Goal: Task Accomplishment & Management: Complete application form

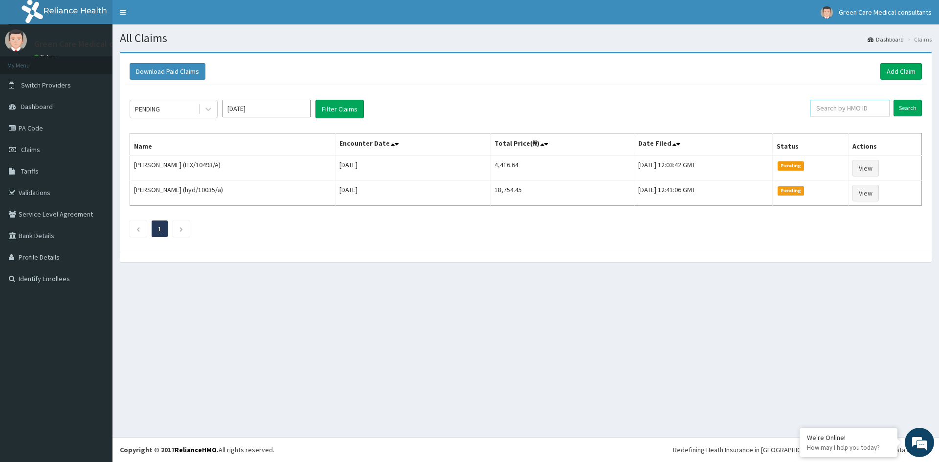
click at [845, 108] on input "text" at bounding box center [850, 108] width 80 height 17
type input "sfa/14041/a"
click at [904, 109] on input "Search" at bounding box center [907, 108] width 28 height 17
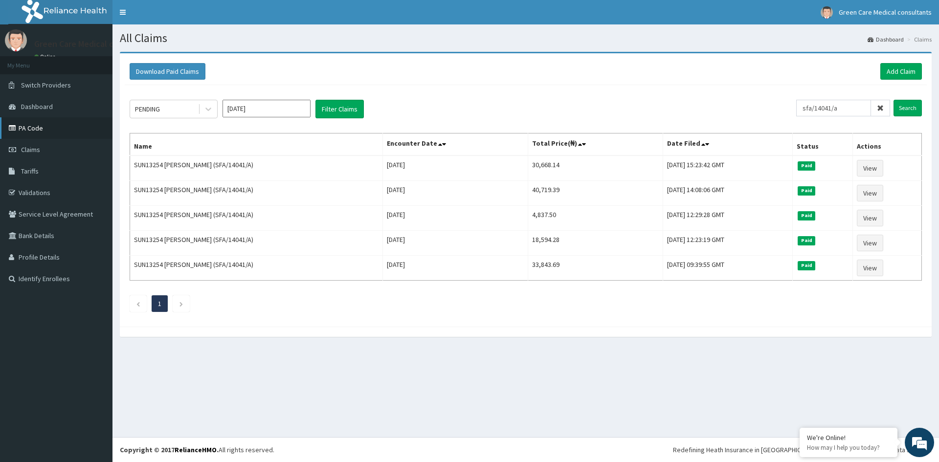
click at [25, 123] on link "PA Code" at bounding box center [56, 128] width 112 height 22
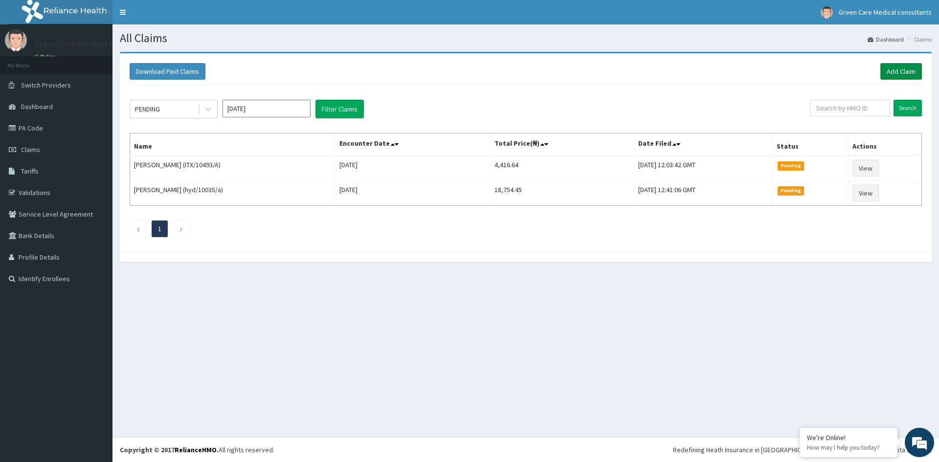
click at [894, 73] on link "Add Claim" at bounding box center [901, 71] width 42 height 17
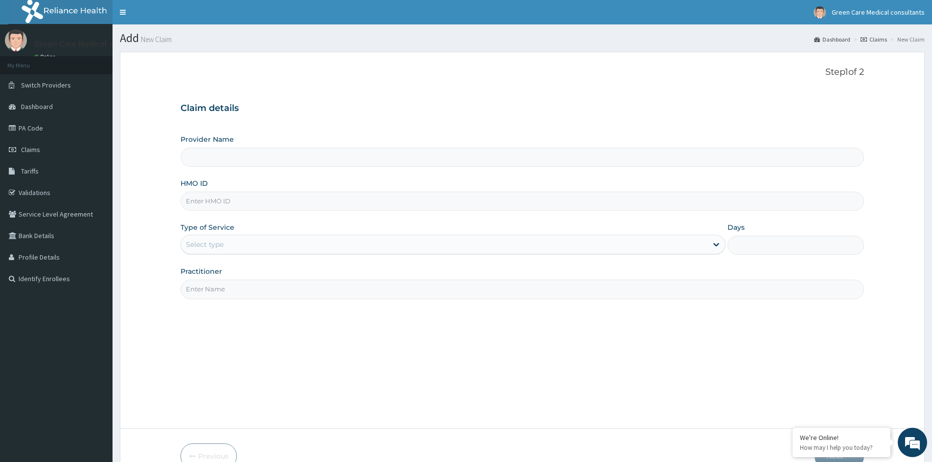
click at [232, 205] on input "HMO ID" at bounding box center [521, 201] width 683 height 19
type input "Green Care Medical Consultants"
type input "SFA/14041/A"
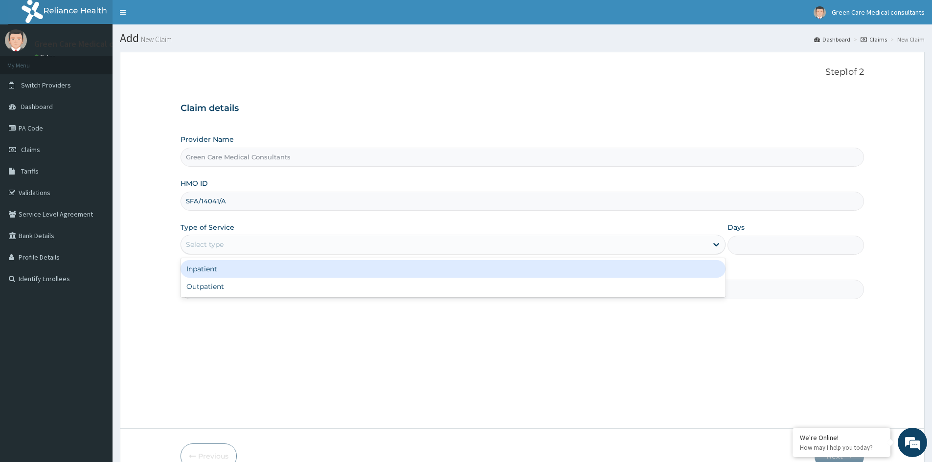
click at [260, 242] on div "Select type" at bounding box center [444, 245] width 526 height 16
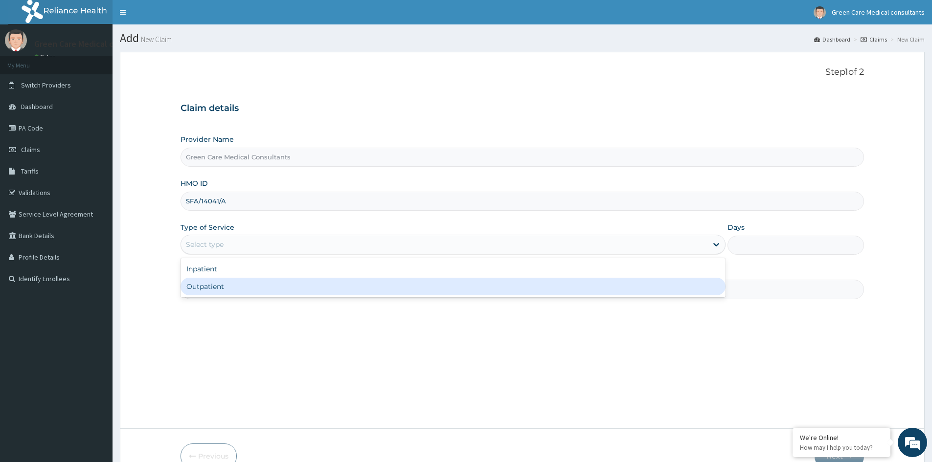
click at [210, 284] on div "Outpatient" at bounding box center [452, 287] width 545 height 18
type input "1"
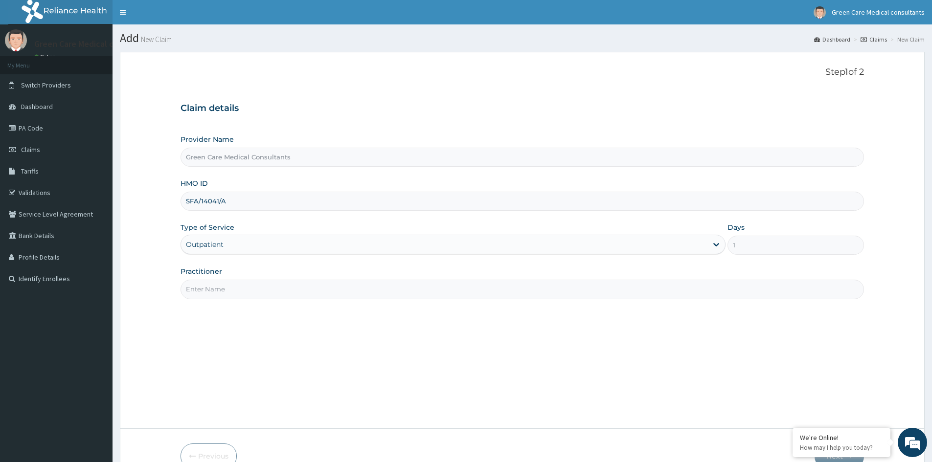
click at [420, 291] on input "Practitioner" at bounding box center [521, 289] width 683 height 19
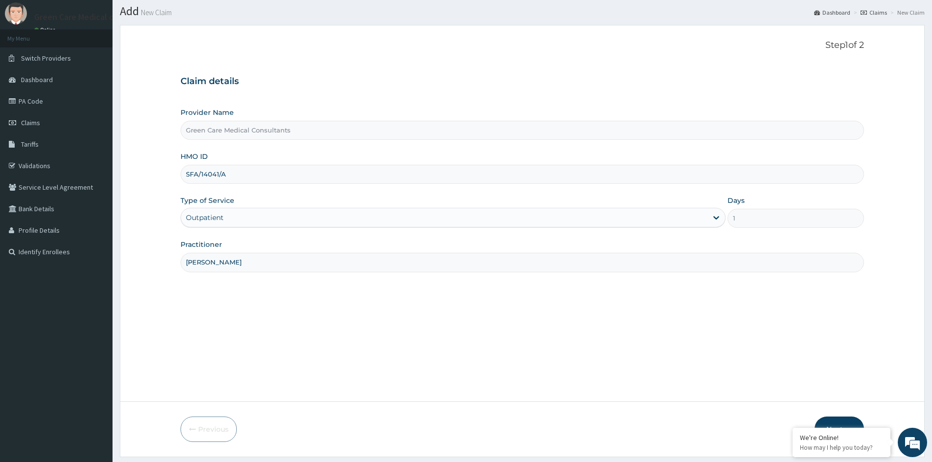
scroll to position [49, 0]
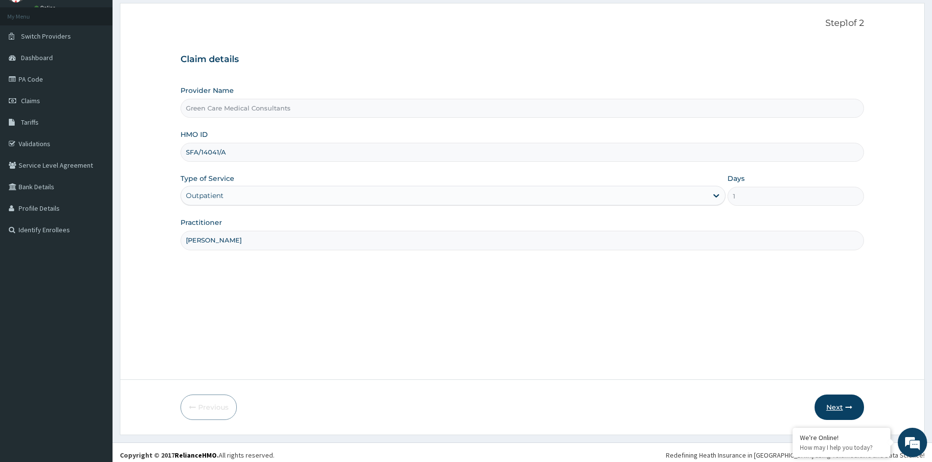
type input "[PERSON_NAME]"
click at [836, 406] on button "Next" at bounding box center [838, 407] width 49 height 25
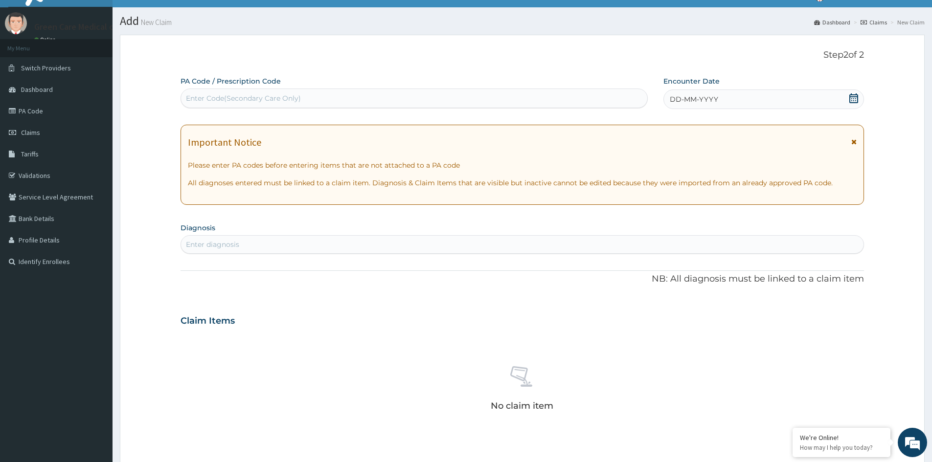
scroll to position [0, 0]
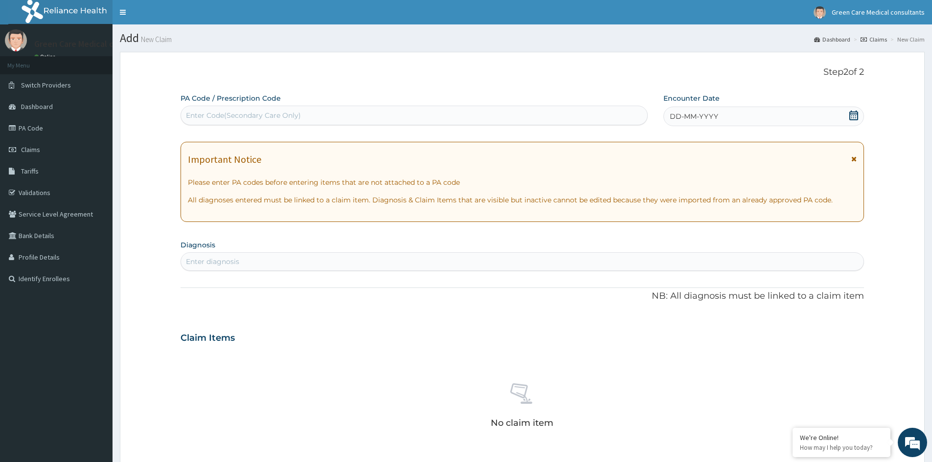
click at [360, 121] on div "Enter Code(Secondary Care Only)" at bounding box center [414, 116] width 466 height 16
paste input "PA/F45069"
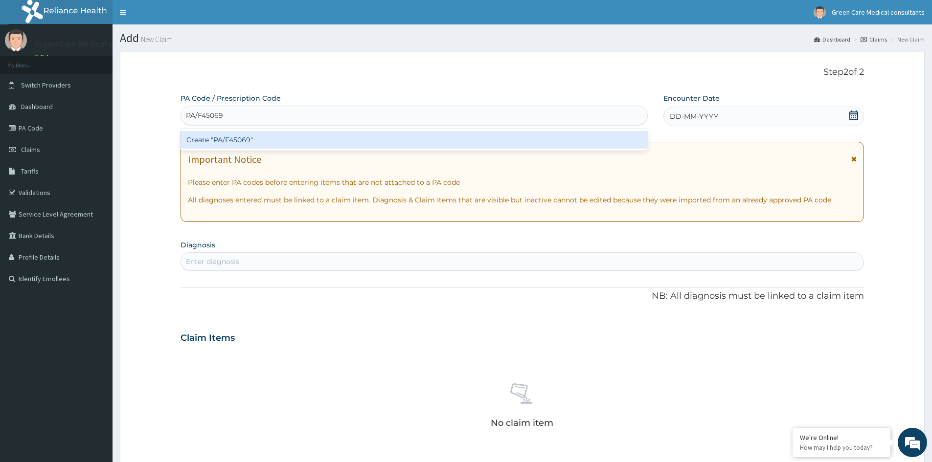
type input "PA/F45069"
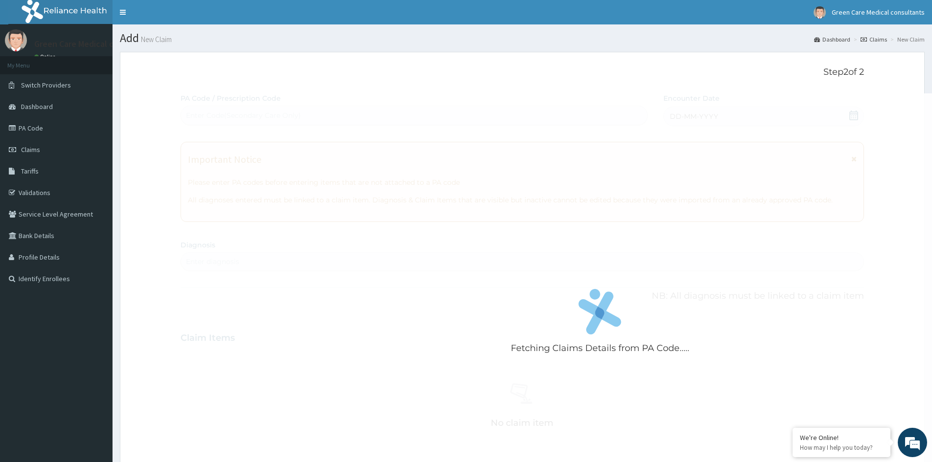
click at [392, 313] on div "Fetching Claims Details from PA Code..... PA Code / Prescription Code Enter Cod…" at bounding box center [521, 341] width 683 height 496
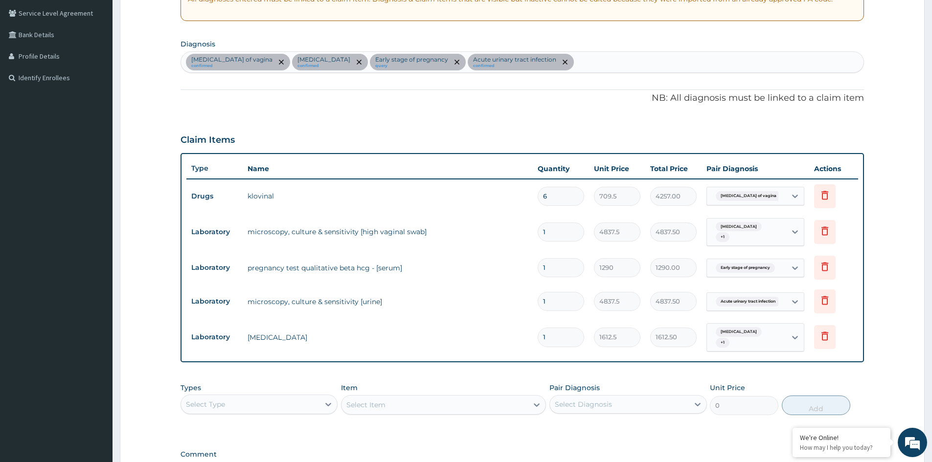
scroll to position [160, 0]
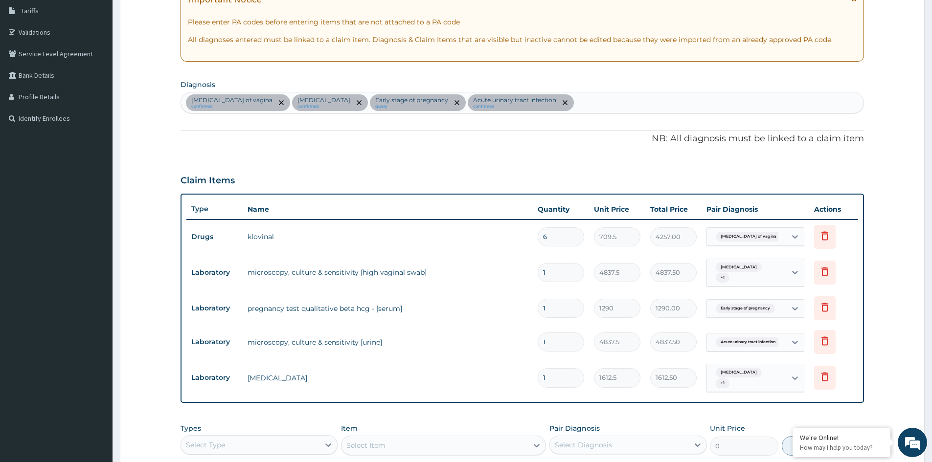
click at [603, 104] on div "Candidiasis of vagina confirmed Bacterial vaginosis confirmed Early stage of pr…" at bounding box center [522, 102] width 682 height 21
type input "RHINI"
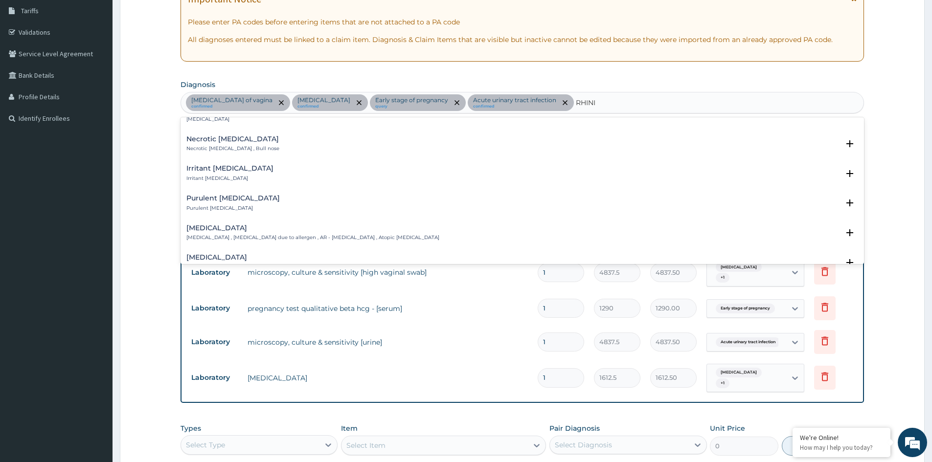
scroll to position [245, 0]
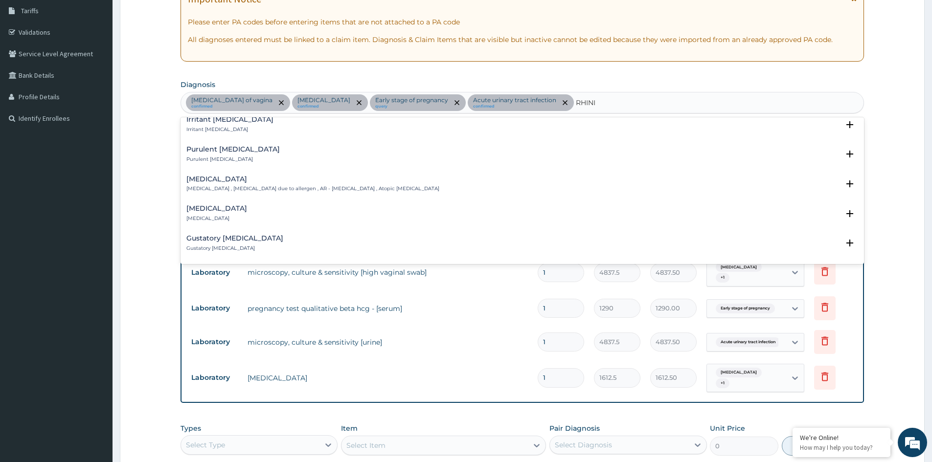
click at [223, 184] on div "Allergic rhinitis Allergic rhinitis , Allergic rhinitis due to allergen , AR - …" at bounding box center [312, 184] width 253 height 17
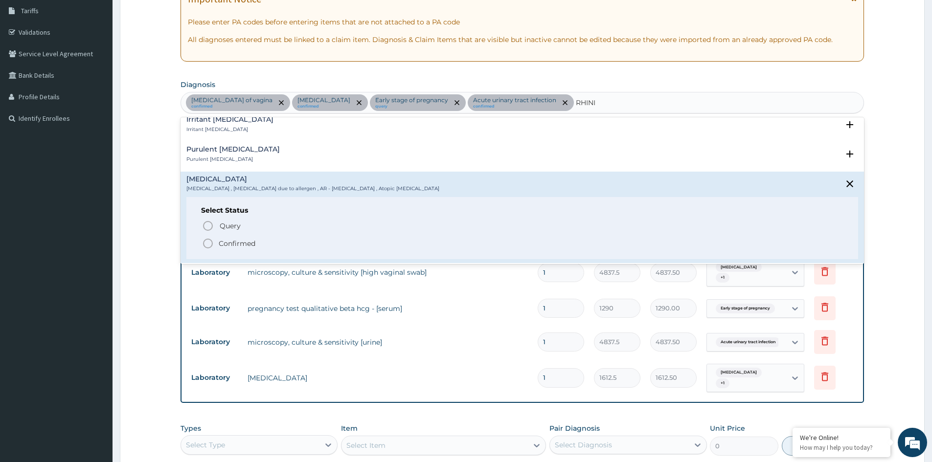
click at [226, 240] on p "Confirmed" at bounding box center [237, 244] width 37 height 10
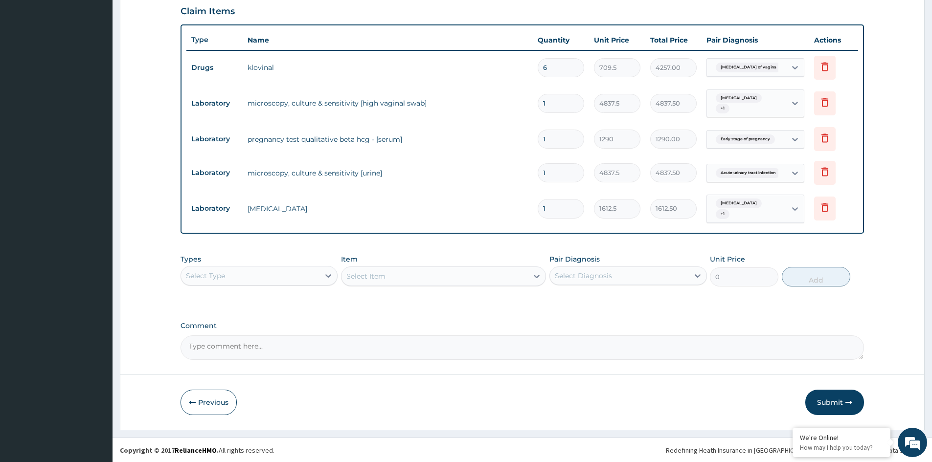
scroll to position [330, 0]
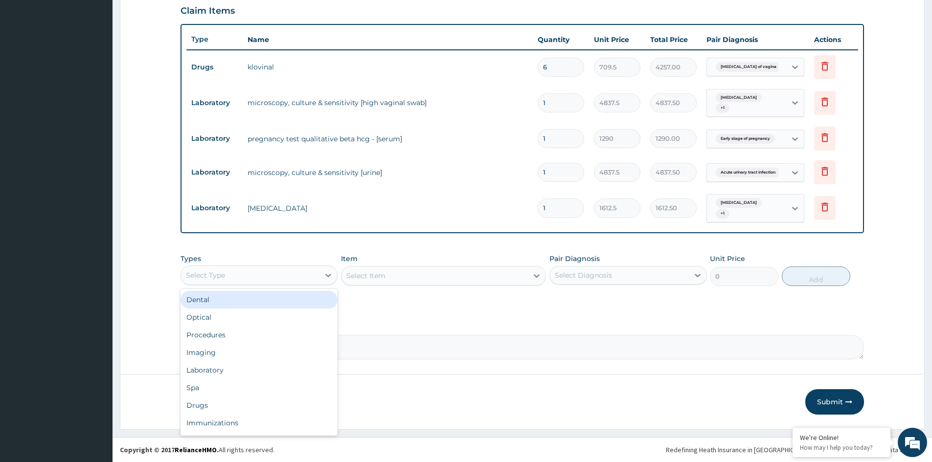
click at [311, 277] on div "Select Type" at bounding box center [250, 275] width 138 height 16
click at [246, 335] on div "Procedures" at bounding box center [258, 335] width 157 height 18
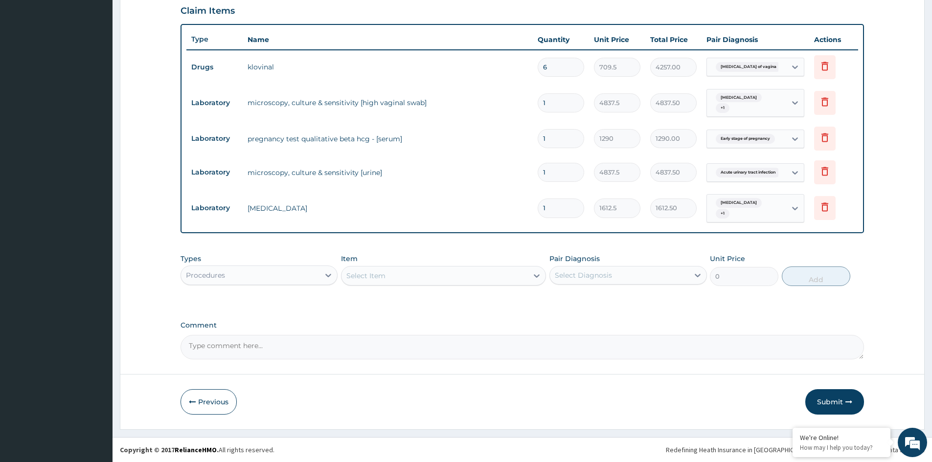
click at [462, 275] on div "Select Item" at bounding box center [434, 276] width 186 height 16
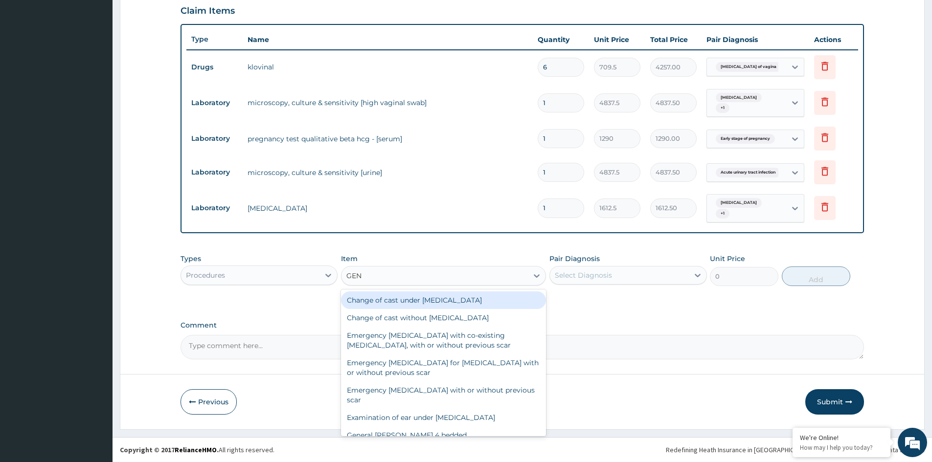
type input "GENE"
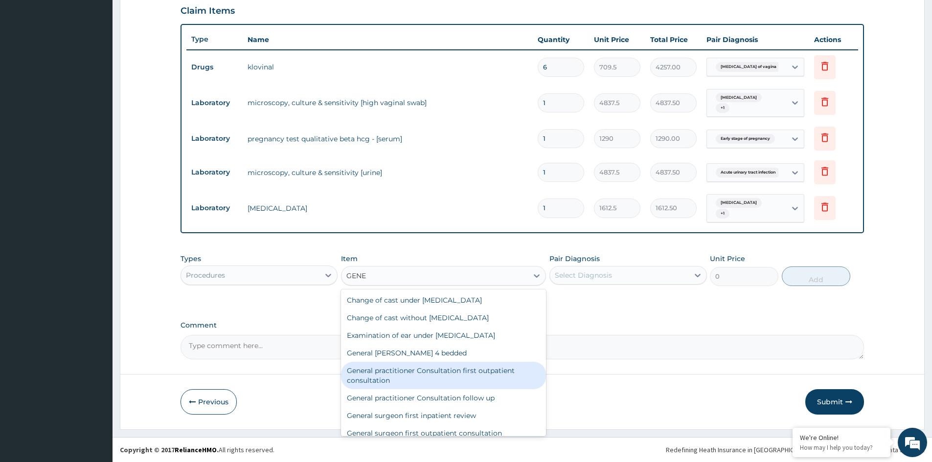
click at [374, 380] on div "General practitioner Consultation first outpatient consultation" at bounding box center [443, 375] width 205 height 27
type input "3547.5"
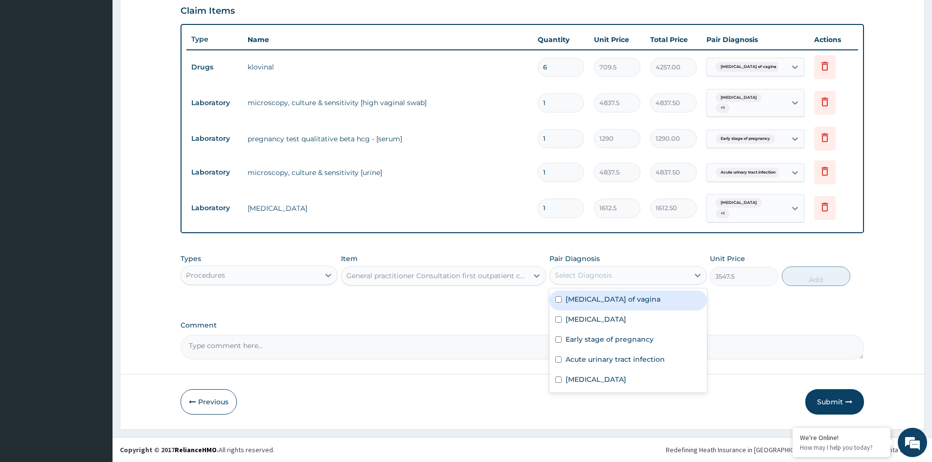
click at [573, 277] on div "Select Diagnosis" at bounding box center [583, 275] width 57 height 10
click at [573, 295] on label "Candidiasis of vagina" at bounding box center [612, 299] width 95 height 10
checkbox input "true"
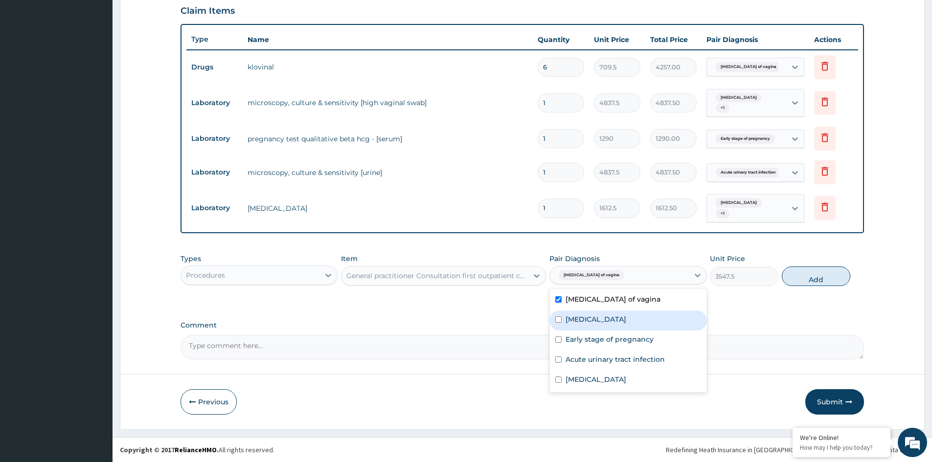
click at [579, 317] on label "Bacterial vaginosis" at bounding box center [595, 319] width 61 height 10
checkbox input "true"
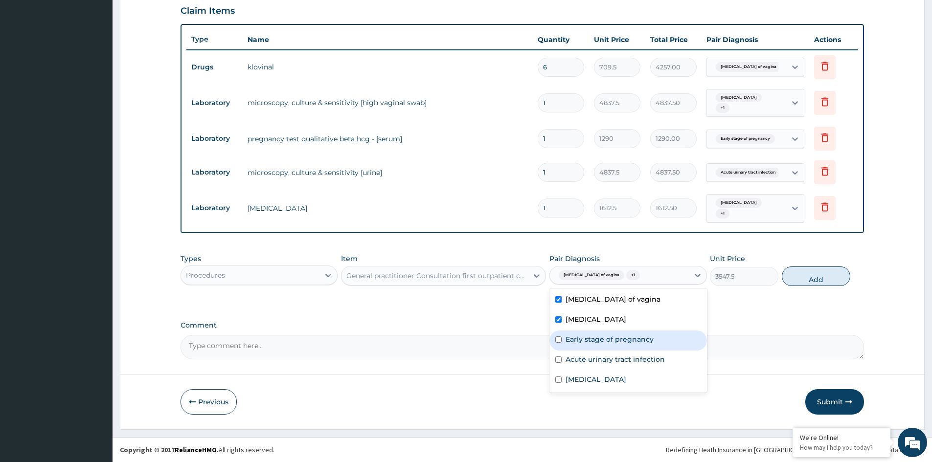
click at [577, 333] on div "Early stage of pregnancy" at bounding box center [627, 341] width 157 height 20
checkbox input "true"
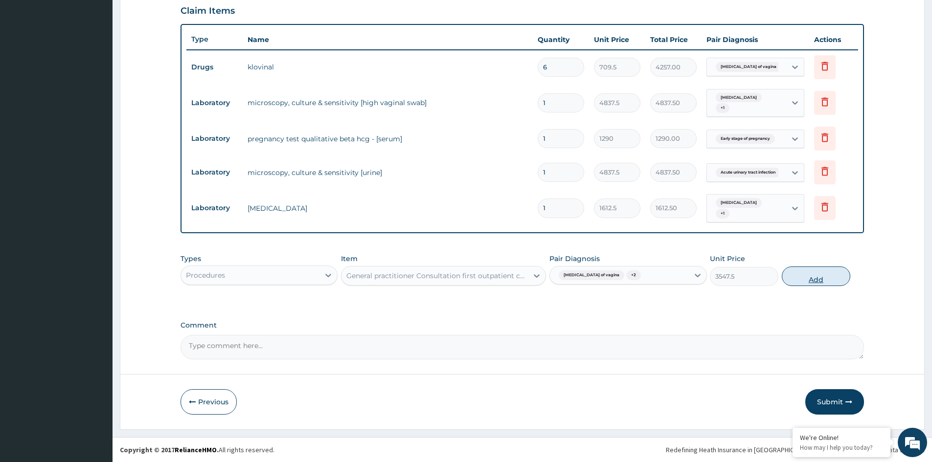
click at [814, 278] on button "Add" at bounding box center [815, 277] width 68 height 20
type input "0"
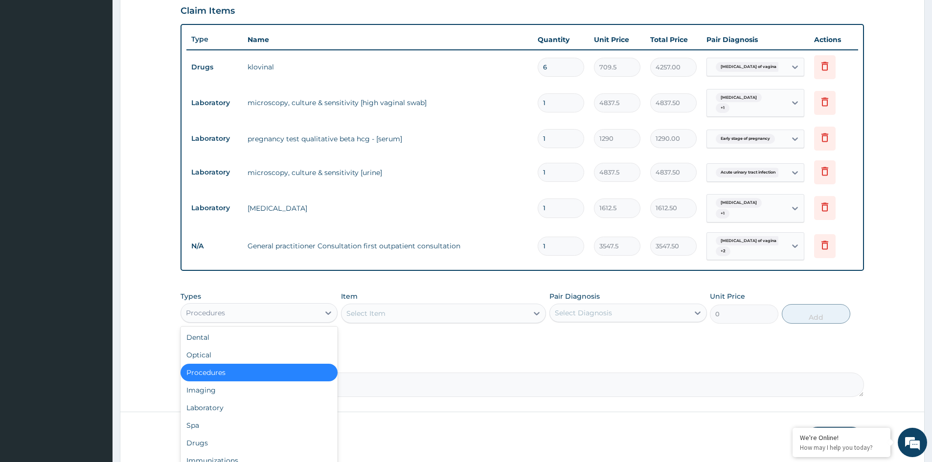
click at [275, 309] on div "Procedures" at bounding box center [250, 313] width 138 height 16
click at [208, 441] on div "Drugs" at bounding box center [258, 443] width 157 height 18
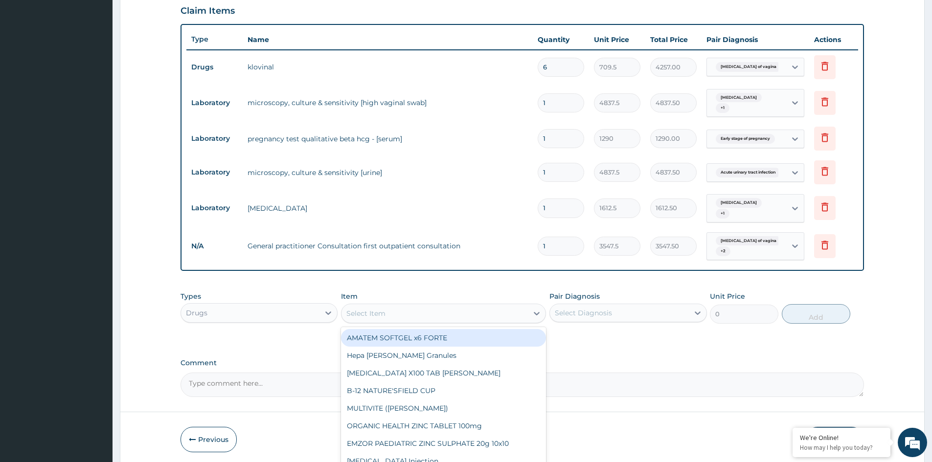
click at [468, 315] on div "Select Item" at bounding box center [434, 314] width 186 height 16
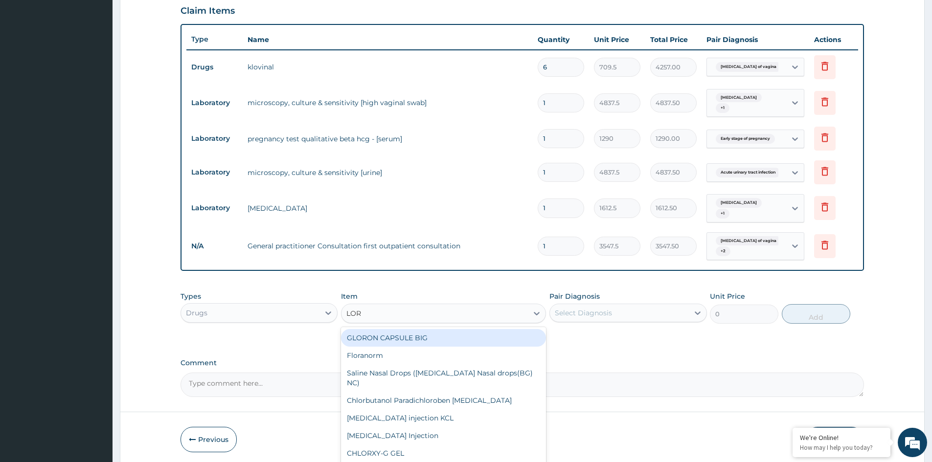
type input "LORA"
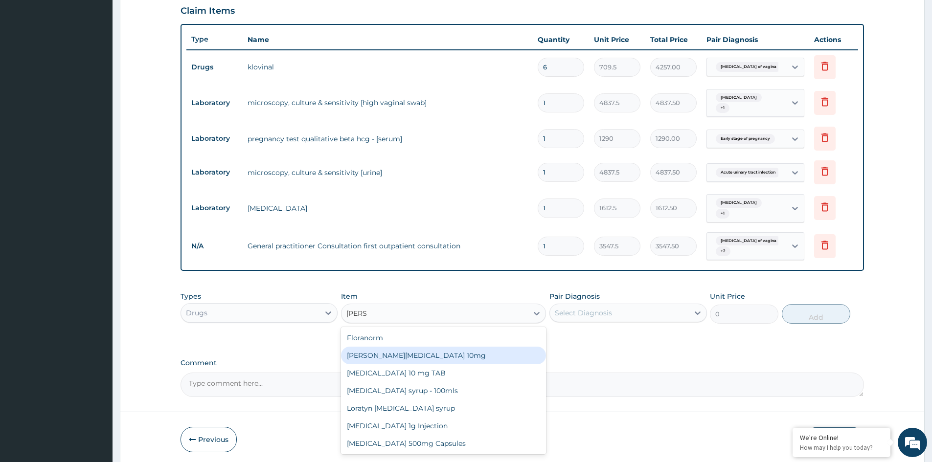
click at [425, 356] on div "Loratyn Loratadine 10mg" at bounding box center [443, 356] width 205 height 18
type input "88.6875"
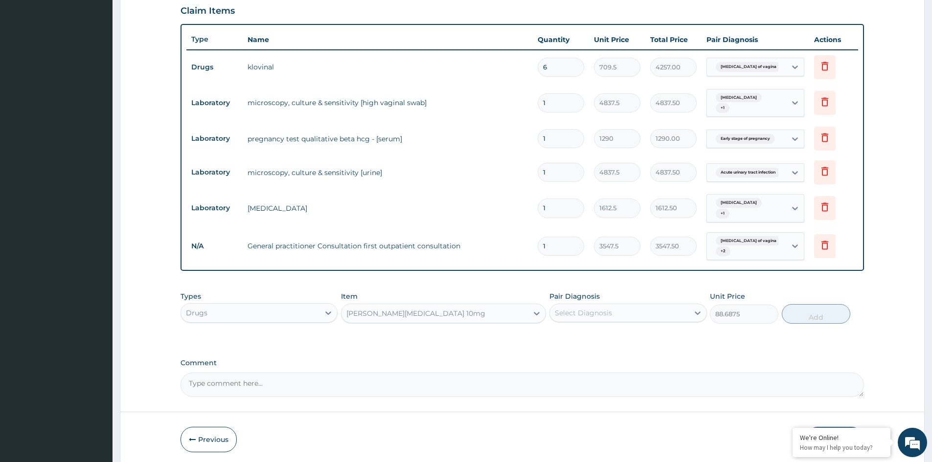
click at [596, 315] on div "Select Diagnosis" at bounding box center [583, 313] width 57 height 10
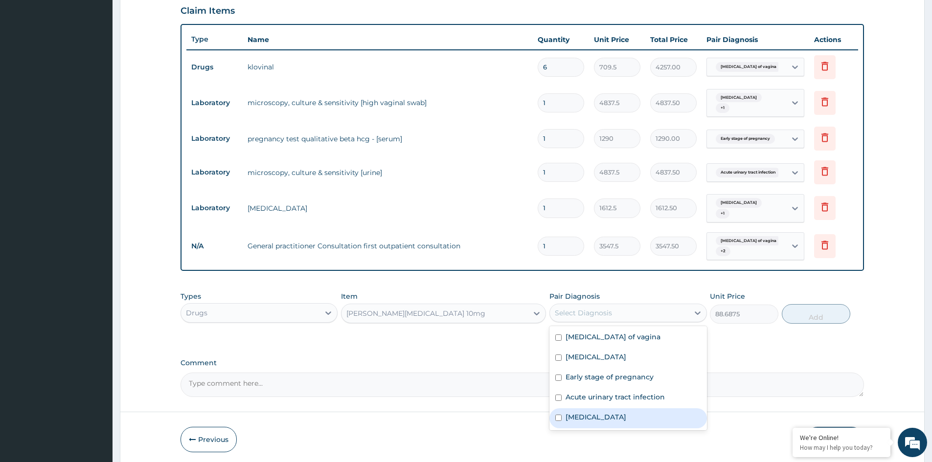
drag, startPoint x: 593, startPoint y: 416, endPoint x: 604, endPoint y: 414, distance: 10.9
click at [594, 416] on label "Allergic rhinitis" at bounding box center [595, 417] width 61 height 10
checkbox input "true"
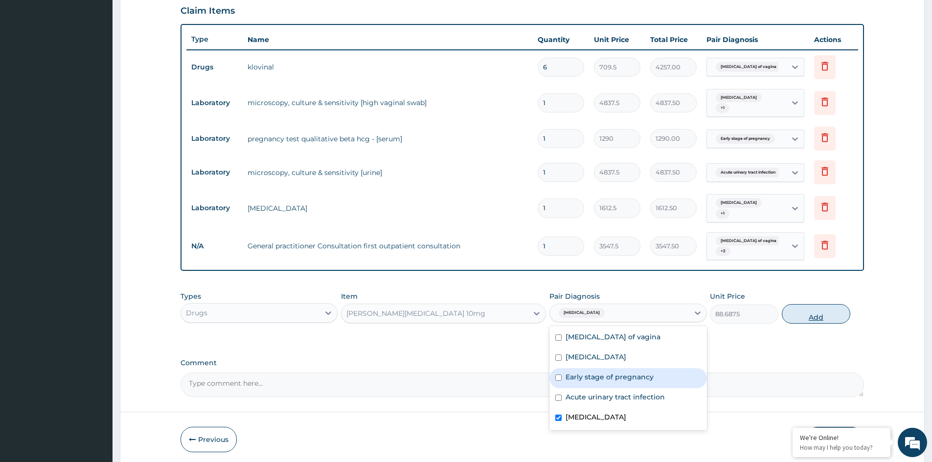
click at [812, 315] on button "Add" at bounding box center [815, 314] width 68 height 20
type input "0"
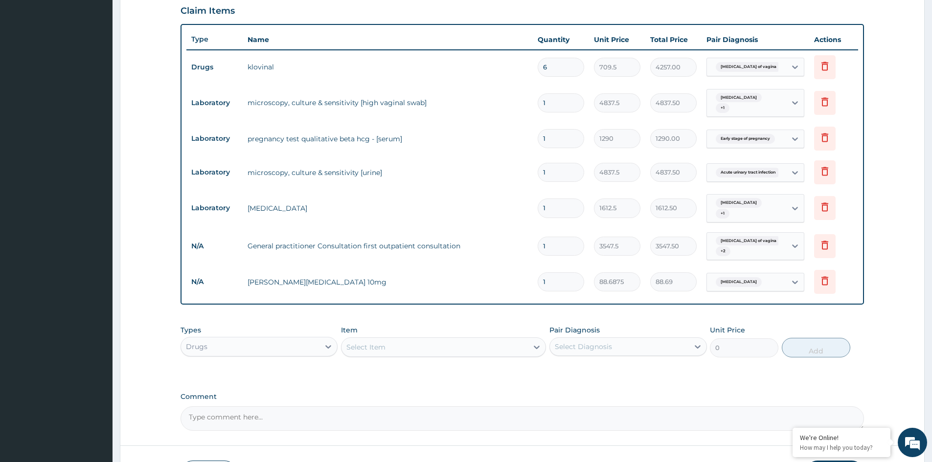
type input "0.00"
type input "5"
type input "443.44"
type input "5"
click at [493, 313] on div "PA Code / Prescription Code Enter Code(Secondary Care Only) Encounter Date 11-0…" at bounding box center [521, 97] width 683 height 668
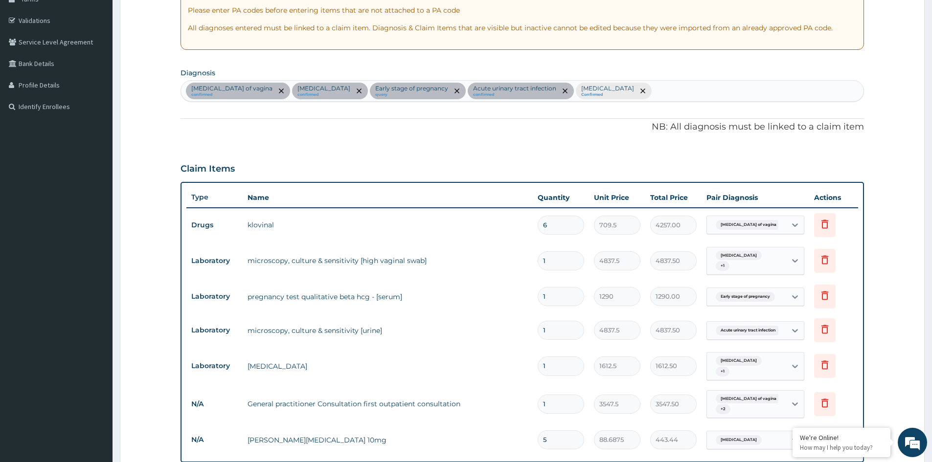
scroll to position [157, 0]
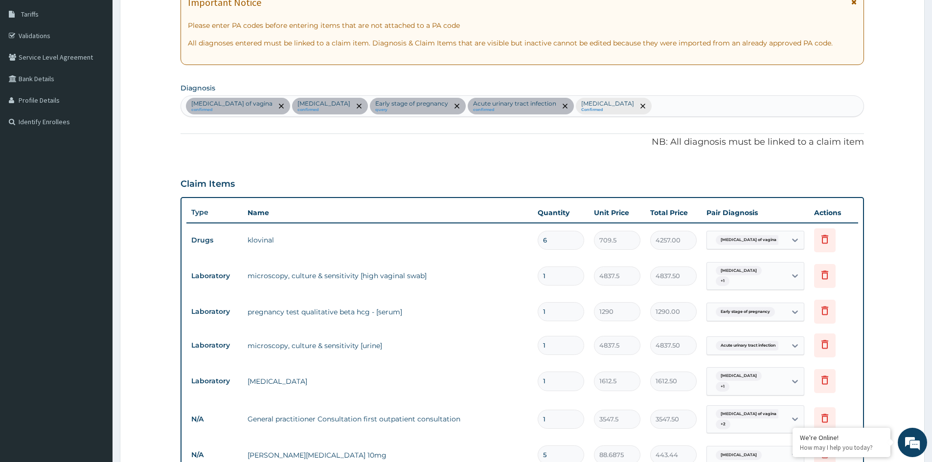
click at [651, 107] on div "Candidiasis of vagina confirmed Bacterial vaginosis confirmed Early stage of pr…" at bounding box center [522, 106] width 682 height 21
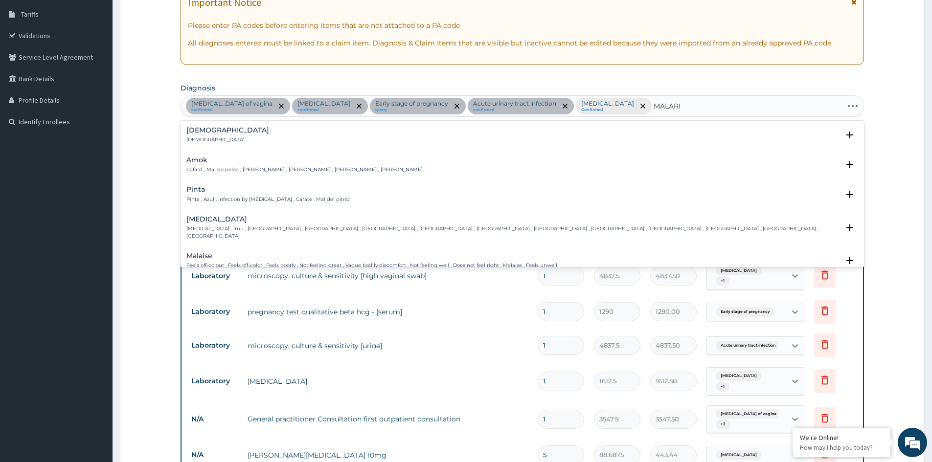
type input "MALARIA"
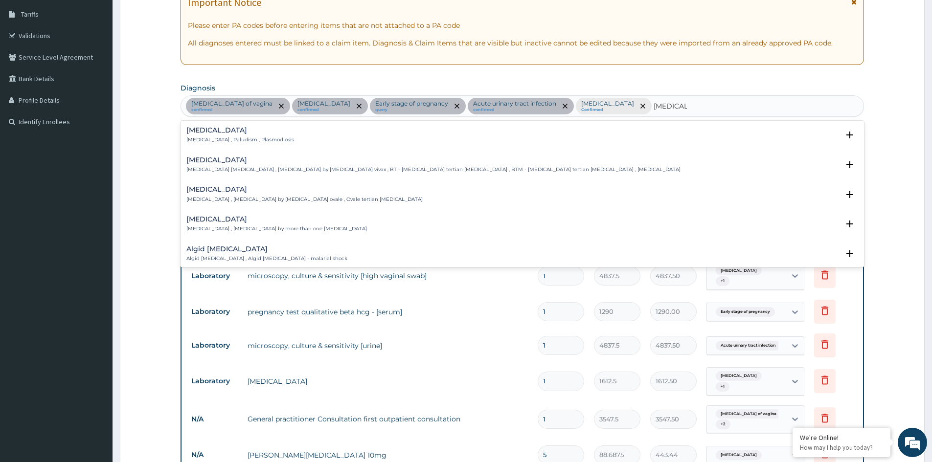
click at [217, 134] on div "Malaria Malaria , Paludism , Plasmodiosis" at bounding box center [240, 135] width 108 height 17
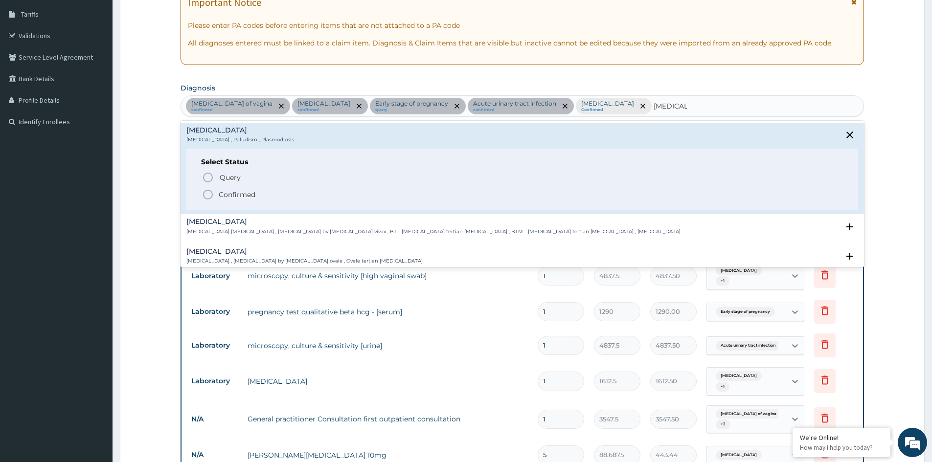
click at [224, 195] on p "Confirmed" at bounding box center [237, 195] width 37 height 10
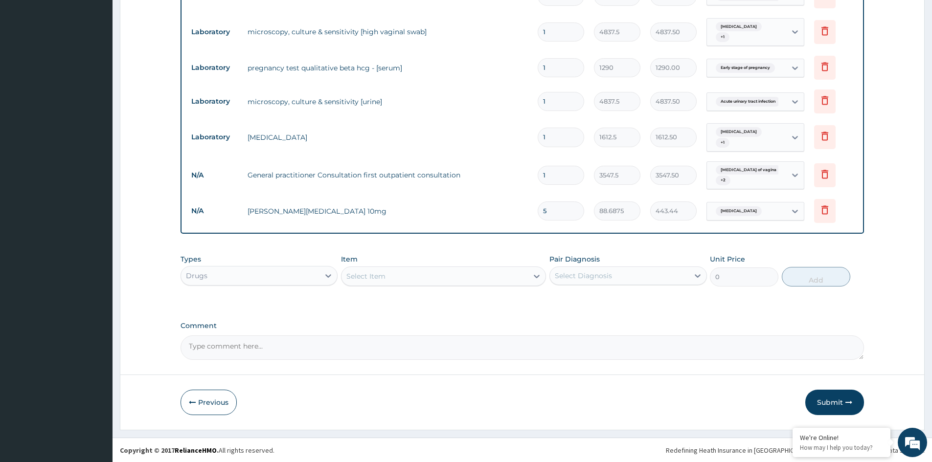
scroll to position [401, 0]
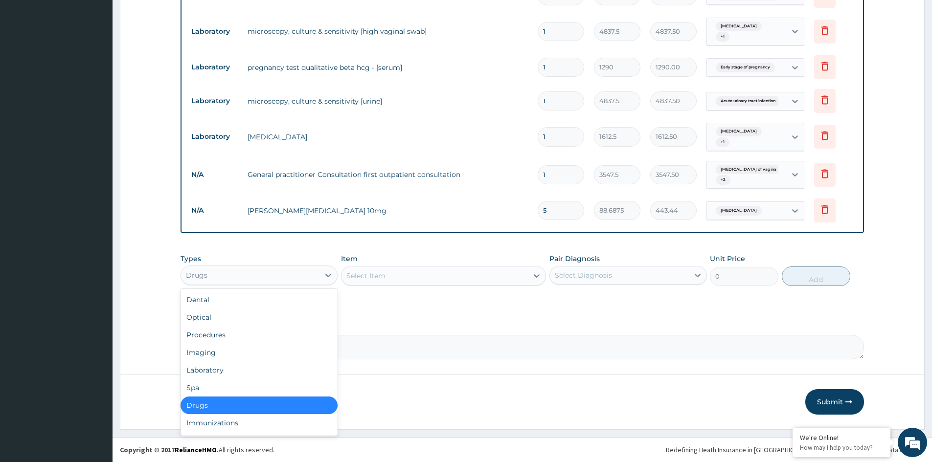
click at [299, 267] on div "Drugs" at bounding box center [250, 275] width 138 height 16
click at [210, 368] on div "Laboratory" at bounding box center [258, 370] width 157 height 18
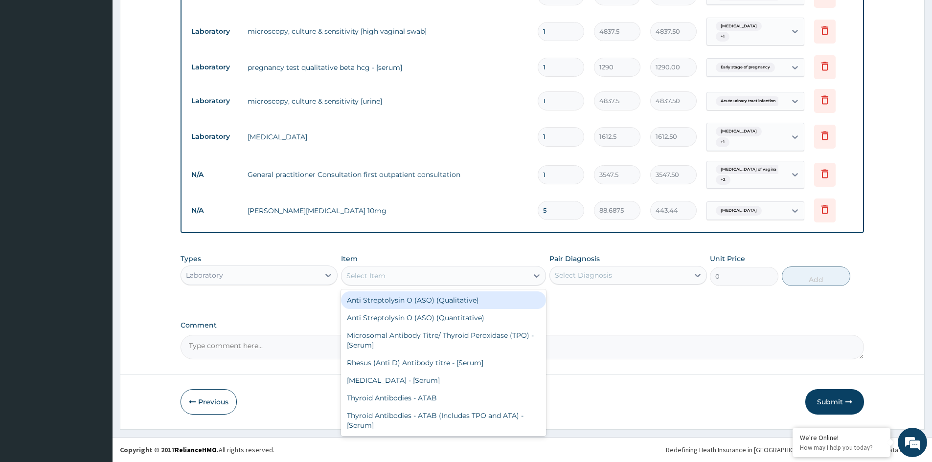
click at [498, 276] on div "Select Item" at bounding box center [434, 276] width 186 height 16
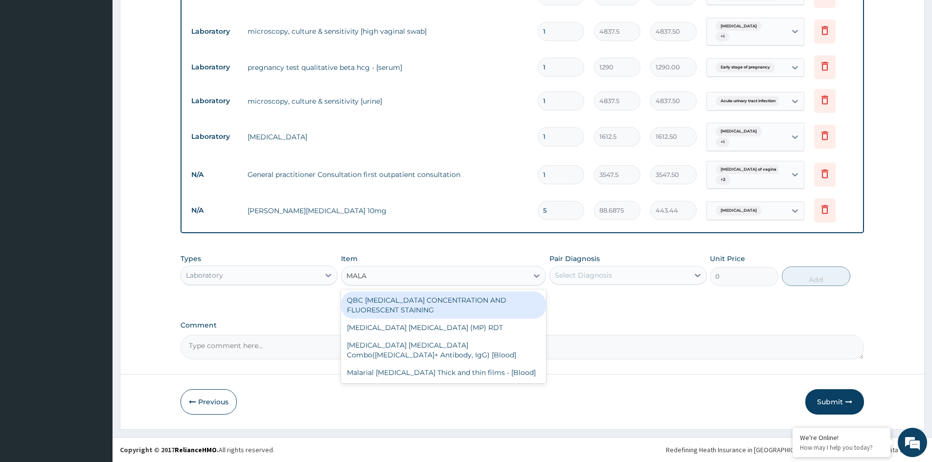
type input "MALAR"
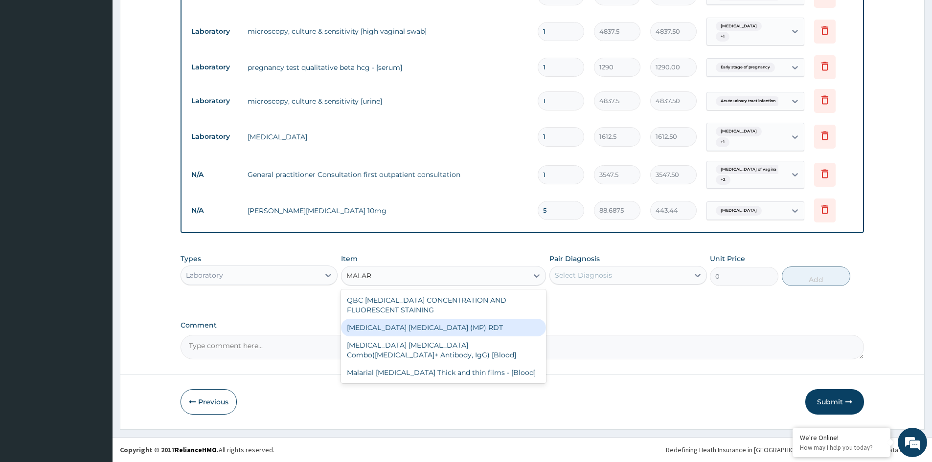
drag, startPoint x: 413, startPoint y: 325, endPoint x: 421, endPoint y: 322, distance: 8.4
click at [419, 322] on div "MALARIA PARASITE (MP) RDT" at bounding box center [443, 328] width 205 height 18
type input "1612.5"
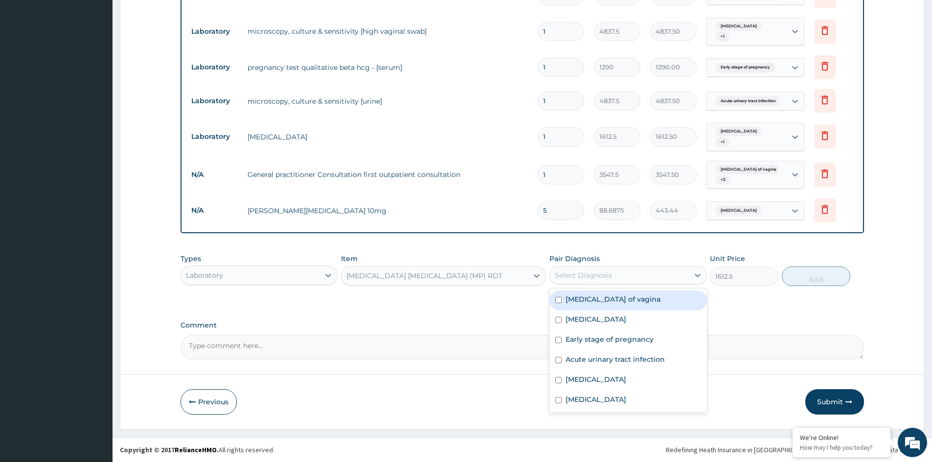
click at [581, 276] on div "Select Diagnosis" at bounding box center [583, 275] width 57 height 10
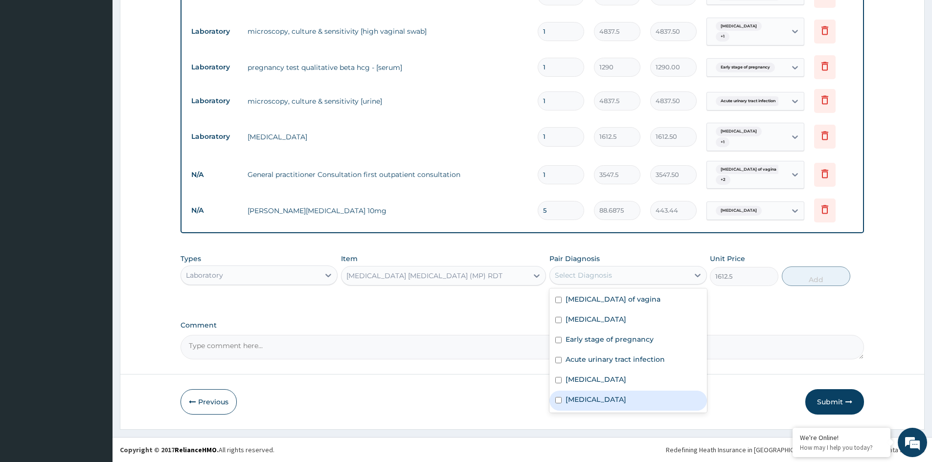
drag, startPoint x: 578, startPoint y: 402, endPoint x: 658, endPoint y: 362, distance: 90.1
click at [580, 401] on label "Malaria" at bounding box center [595, 400] width 61 height 10
checkbox input "true"
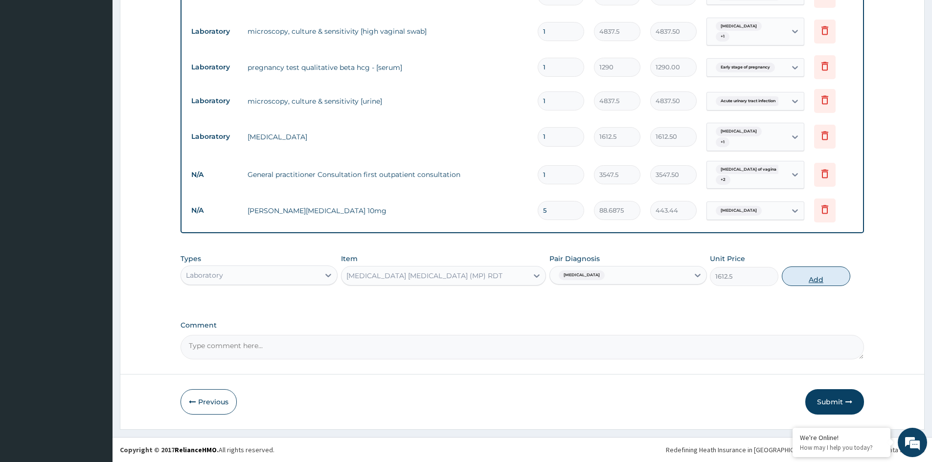
click at [812, 280] on button "Add" at bounding box center [815, 277] width 68 height 20
type input "0"
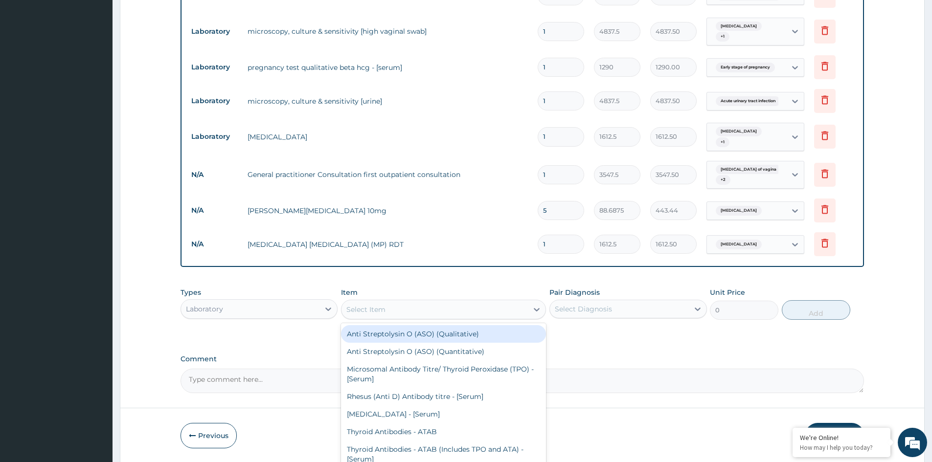
click at [462, 311] on div "Select Item" at bounding box center [434, 310] width 186 height 16
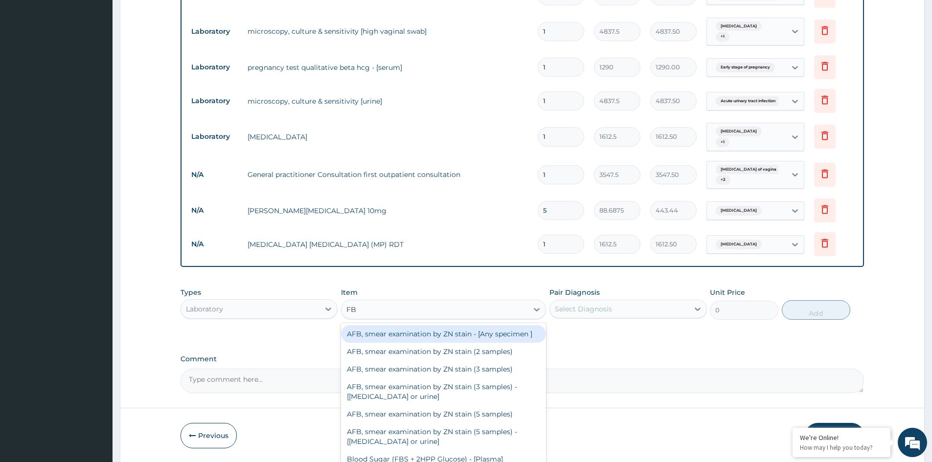
type input "FBC"
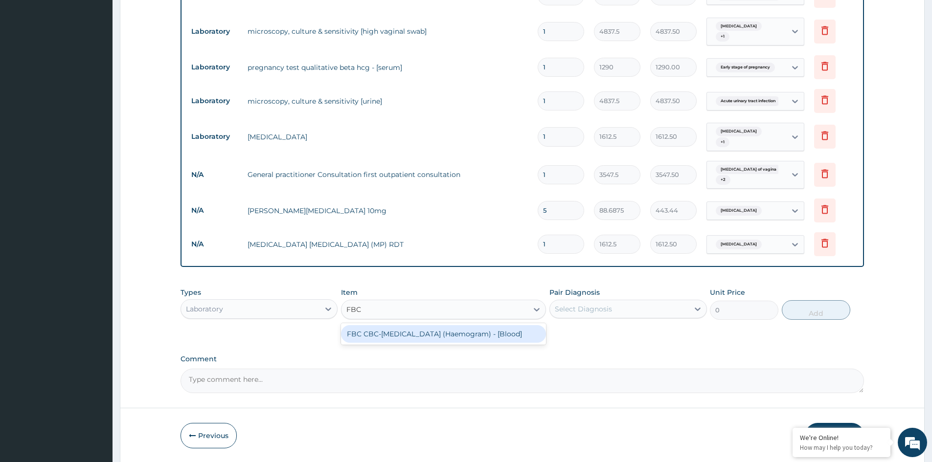
click at [460, 332] on div "FBC CBC-Complete Blood Count (Haemogram) - [Blood]" at bounding box center [443, 334] width 205 height 18
type input "4300"
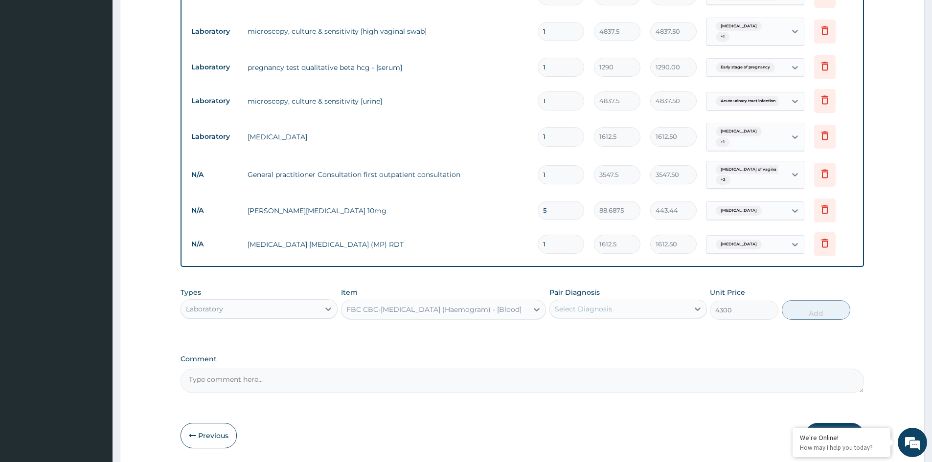
click at [581, 310] on div "Select Diagnosis" at bounding box center [583, 309] width 57 height 10
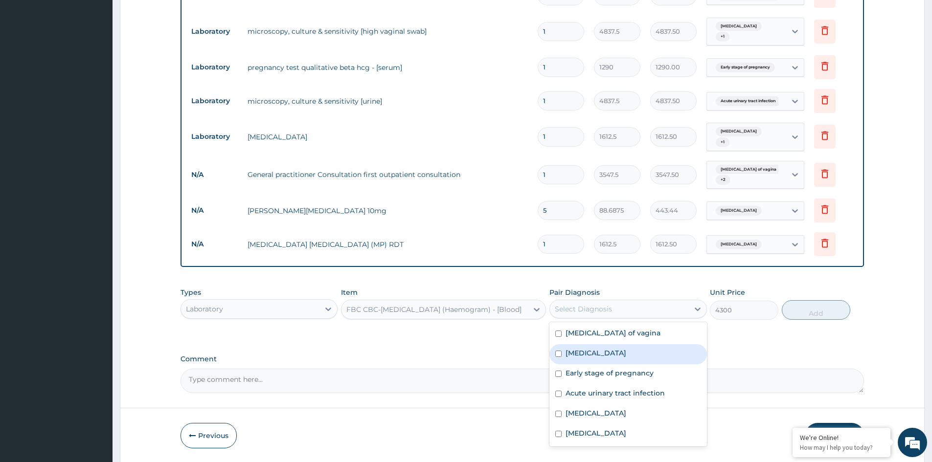
click at [586, 349] on label "Bacterial vaginosis" at bounding box center [595, 353] width 61 height 10
checkbox input "true"
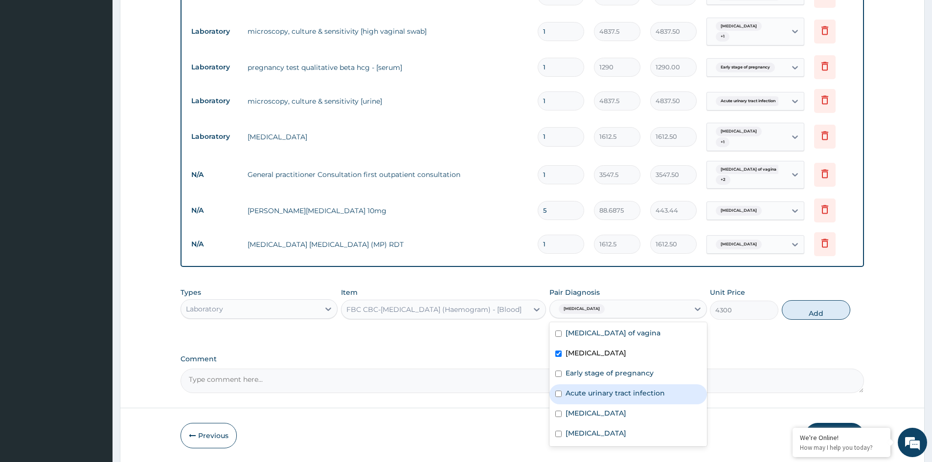
click at [585, 394] on label "Acute urinary tract infection" at bounding box center [614, 393] width 99 height 10
checkbox input "true"
click at [814, 315] on button "Add" at bounding box center [815, 310] width 68 height 20
type input "0"
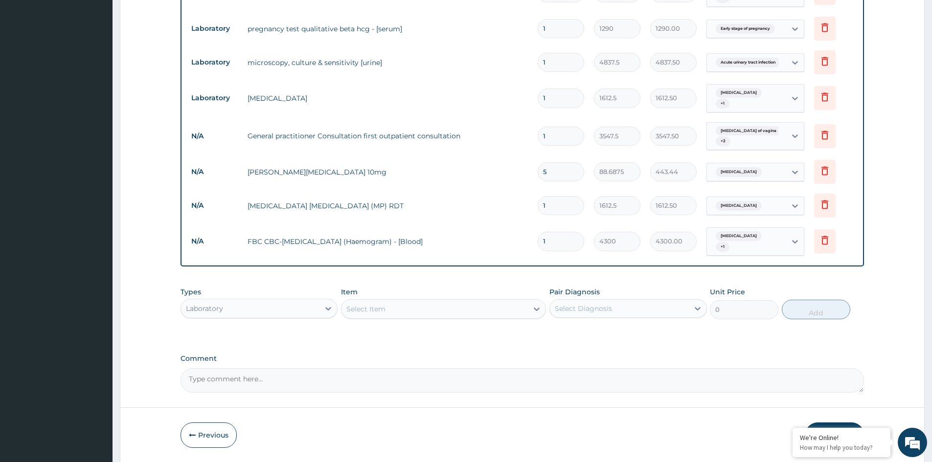
scroll to position [473, 0]
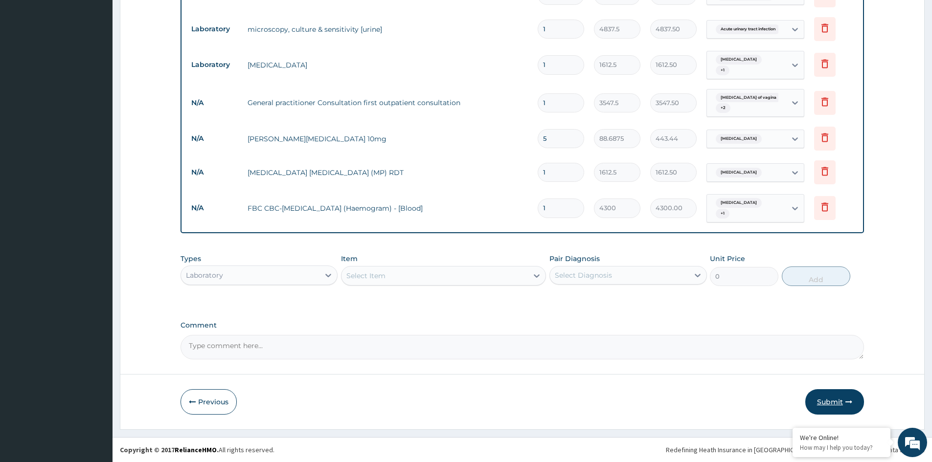
click at [832, 403] on button "Submit" at bounding box center [834, 401] width 59 height 25
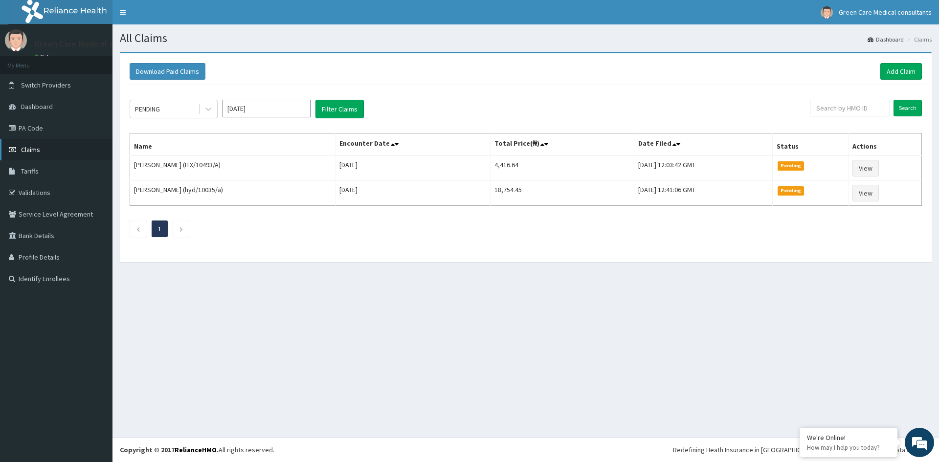
click at [33, 148] on span "Claims" at bounding box center [30, 149] width 19 height 9
click at [826, 109] on input "text" at bounding box center [850, 108] width 80 height 17
type input "AIK/10005/C"
click at [909, 107] on input "Search" at bounding box center [907, 108] width 28 height 17
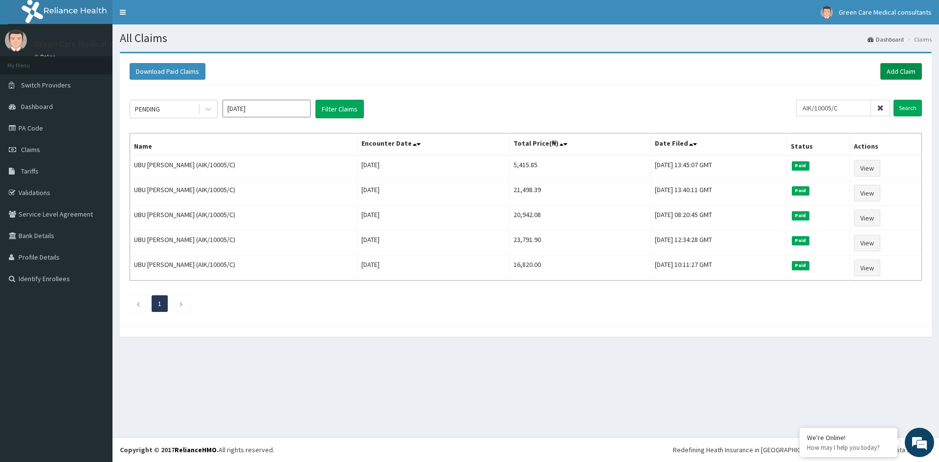
click at [901, 73] on link "Add Claim" at bounding box center [901, 71] width 42 height 17
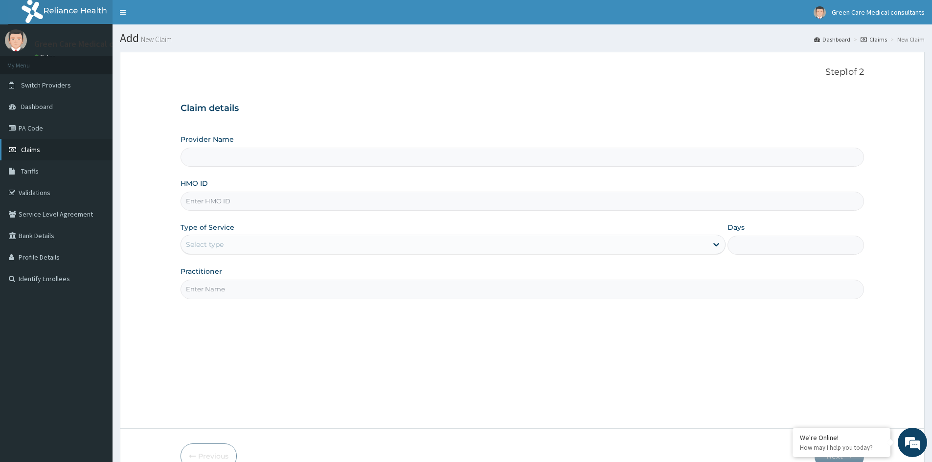
type input "Green Care Medical Consultants"
click at [236, 206] on input "HMO ID" at bounding box center [521, 201] width 683 height 19
type input "AIK/10005/C"
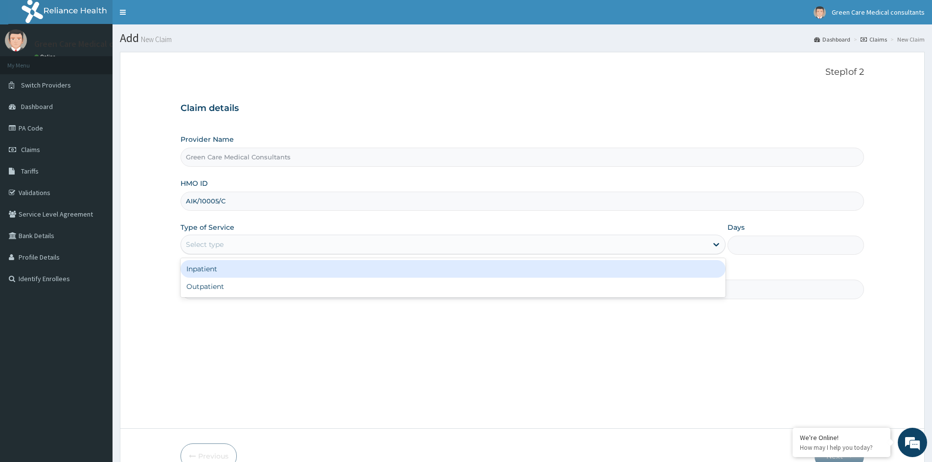
click at [257, 245] on div "Select type" at bounding box center [444, 245] width 526 height 16
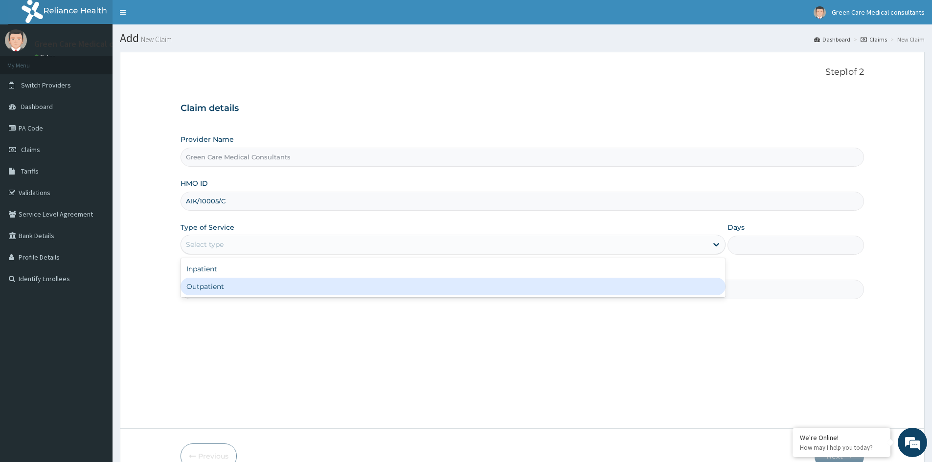
click at [208, 293] on div "Outpatient" at bounding box center [452, 287] width 545 height 18
type input "1"
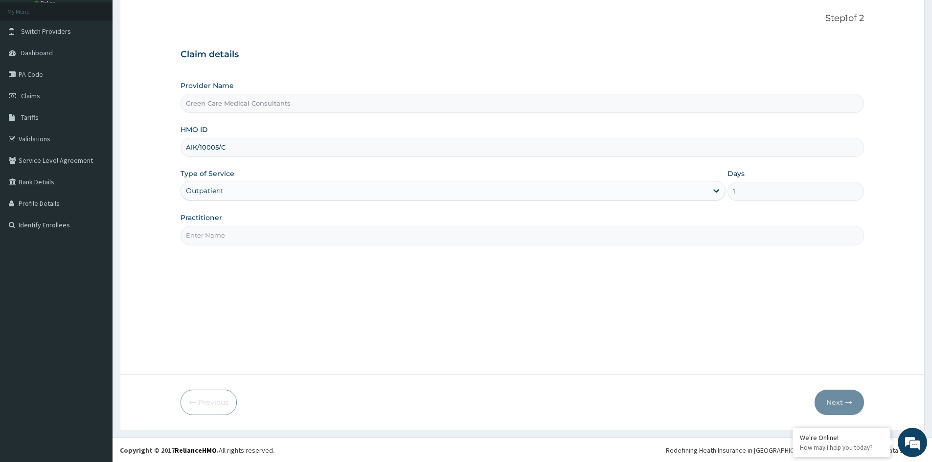
scroll to position [54, 0]
click at [295, 242] on input "Practitioner" at bounding box center [521, 234] width 683 height 19
click at [226, 235] on input "Practitioner" at bounding box center [521, 234] width 683 height 19
click at [215, 235] on input "Practitioner" at bounding box center [521, 234] width 683 height 19
type input "DR EMEKA"
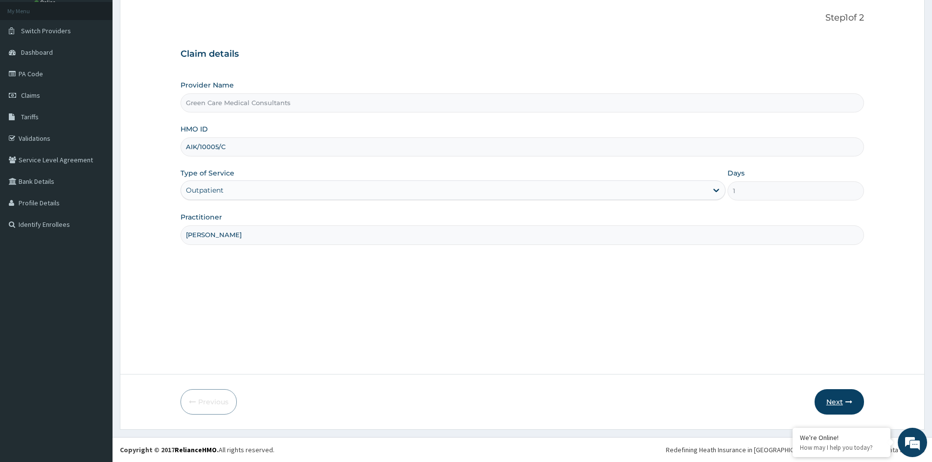
click at [836, 401] on button "Next" at bounding box center [838, 401] width 49 height 25
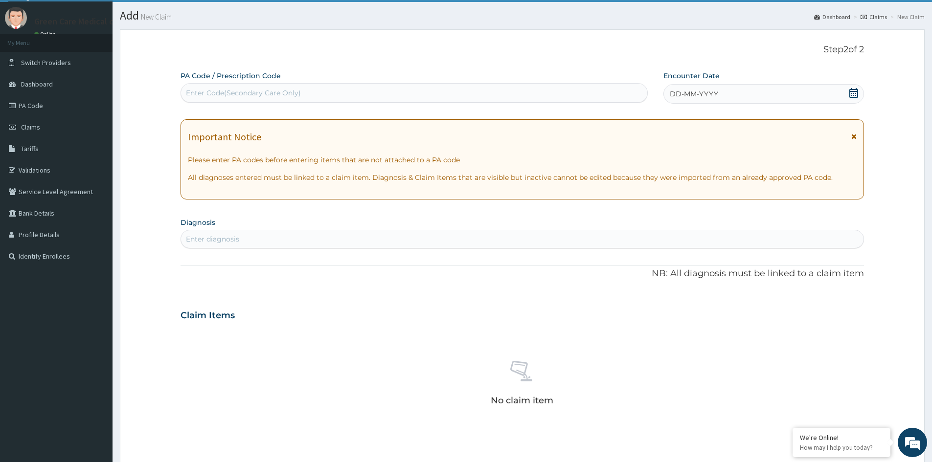
scroll to position [5, 0]
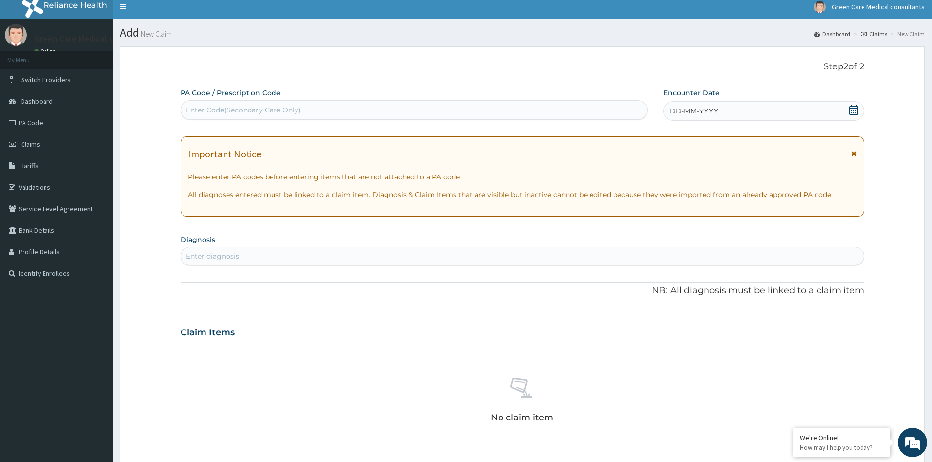
click at [418, 114] on div "Enter Code(Secondary Care Only)" at bounding box center [414, 110] width 466 height 16
click at [276, 105] on div "Enter Code(Secondary Care Only)" at bounding box center [243, 110] width 115 height 10
click at [853, 106] on icon at bounding box center [853, 110] width 9 height 10
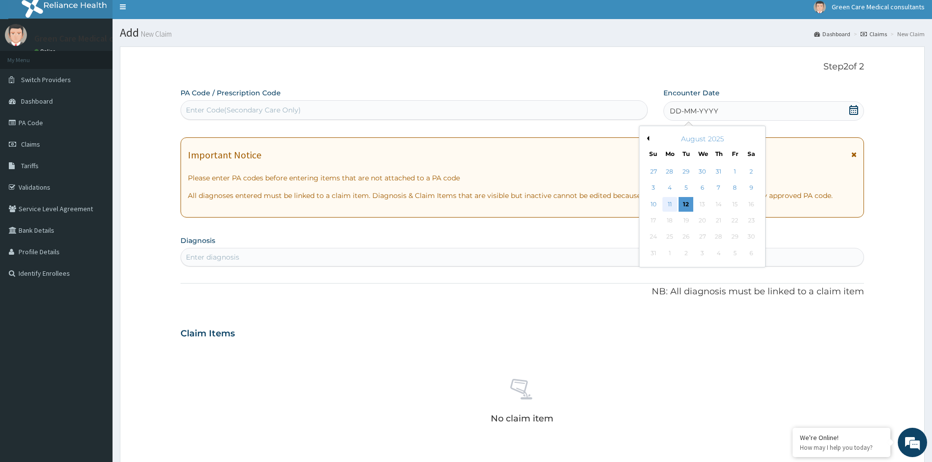
click at [669, 202] on div "11" at bounding box center [669, 204] width 15 height 15
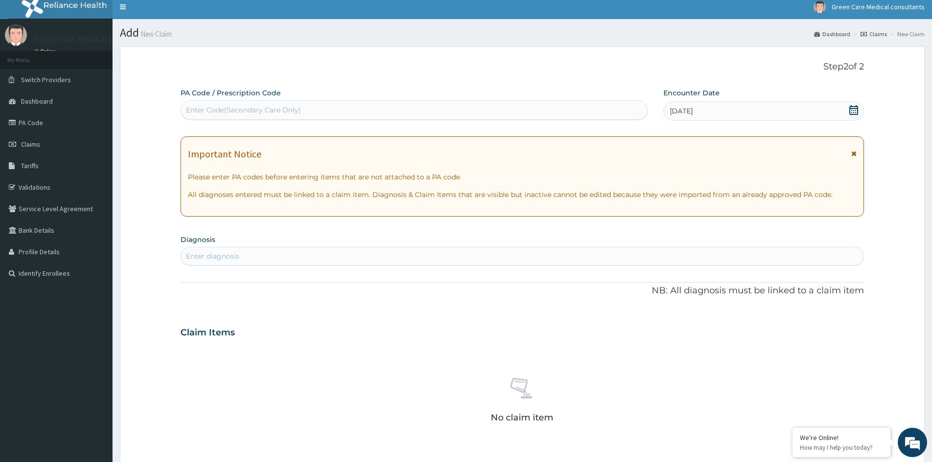
click at [290, 259] on div "Enter diagnosis" at bounding box center [522, 256] width 682 height 16
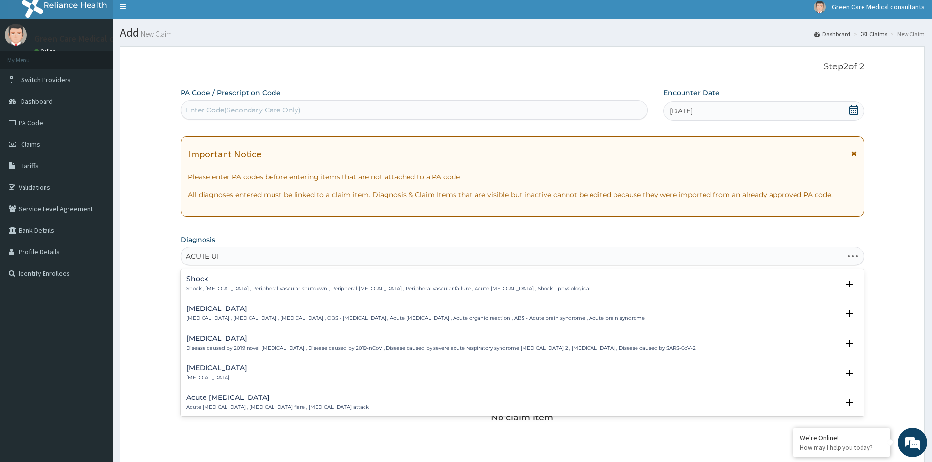
type input "ACUTE UPP"
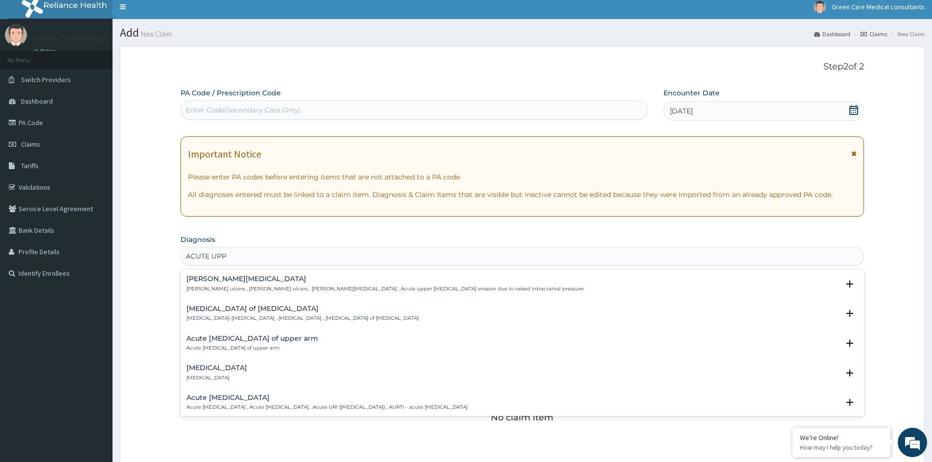
click at [266, 401] on h4 "Acute upper respiratory infection" at bounding box center [326, 397] width 281 height 7
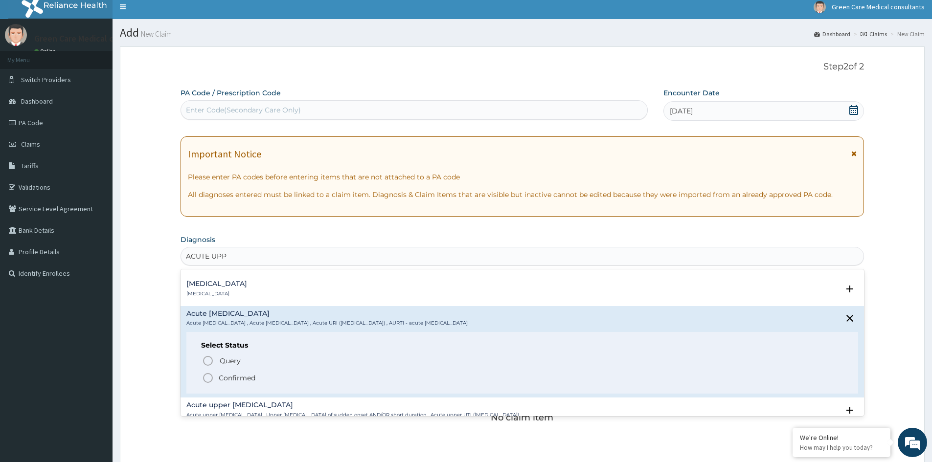
scroll to position [98, 0]
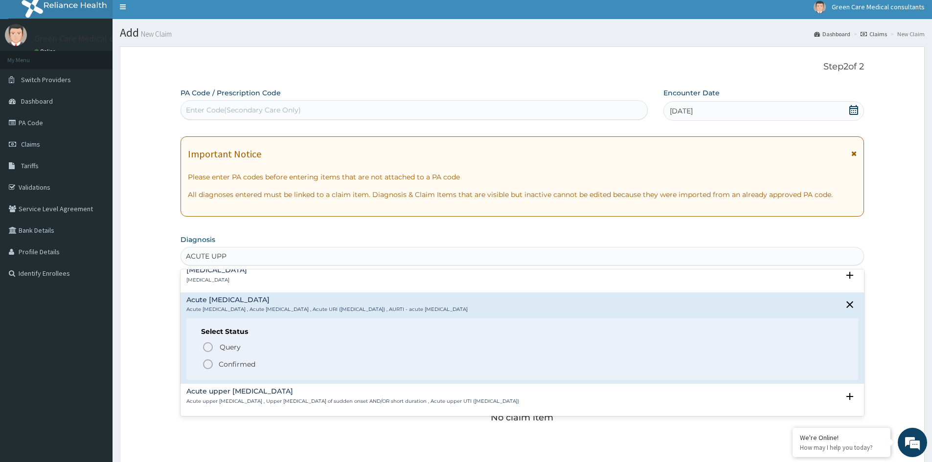
click at [249, 364] on p "Confirmed" at bounding box center [237, 364] width 37 height 10
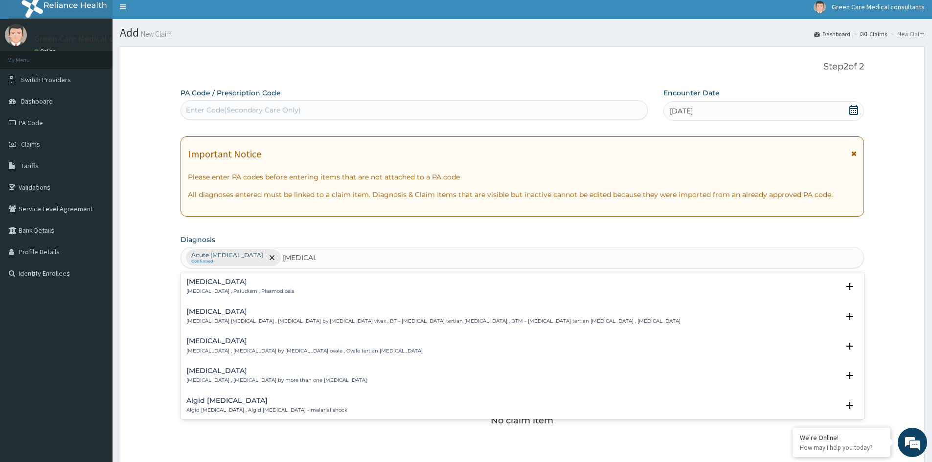
type input "MALARIA"
